Goal: Task Accomplishment & Management: Manage account settings

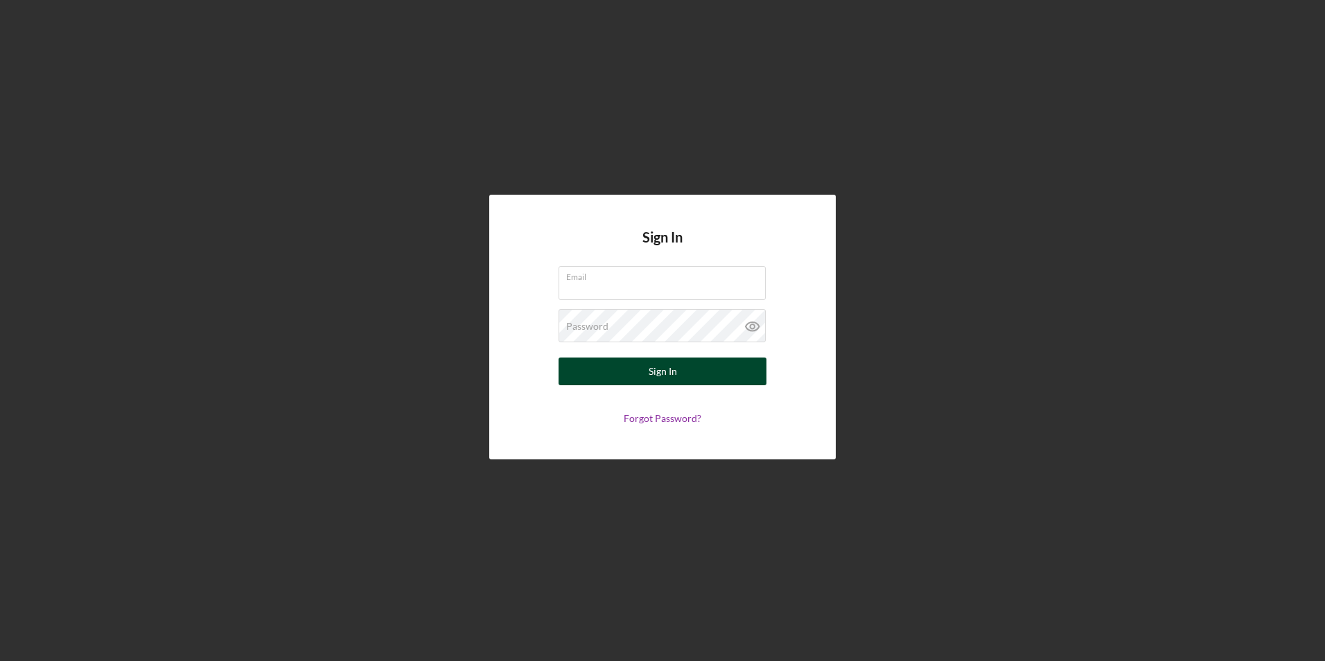
type input "[PERSON_NAME][EMAIL_ADDRESS][DOMAIN_NAME]"
click at [633, 367] on button "Sign In" at bounding box center [662, 372] width 208 height 28
click at [666, 374] on div "Sign In" at bounding box center [663, 372] width 28 height 28
